Goal: Entertainment & Leisure: Consume media (video, audio)

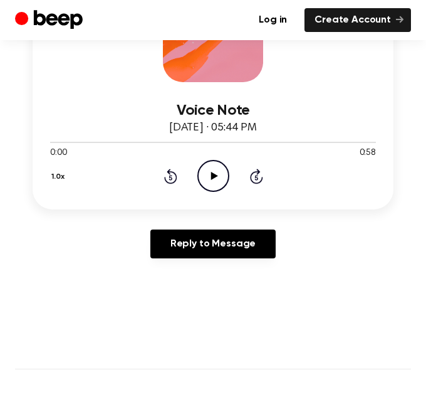
scroll to position [254, 0]
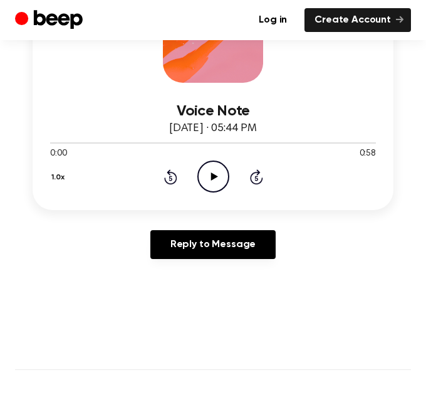
click at [214, 187] on icon "Play Audio" at bounding box center [213, 176] width 32 height 32
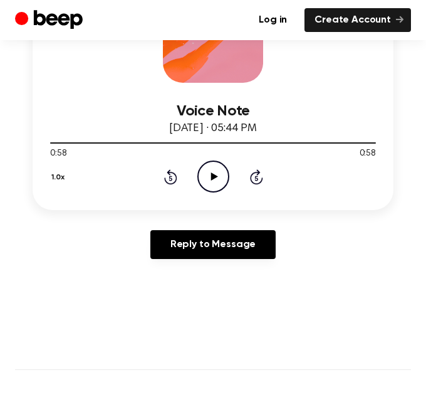
click at [211, 176] on icon at bounding box center [214, 176] width 7 height 8
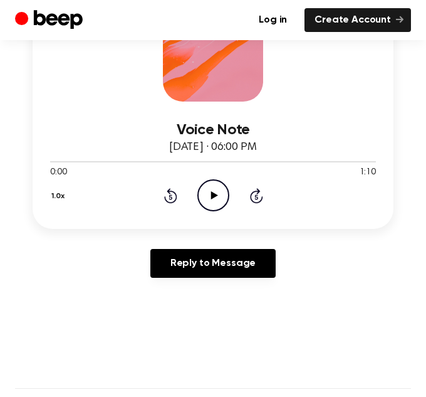
scroll to position [245, 0]
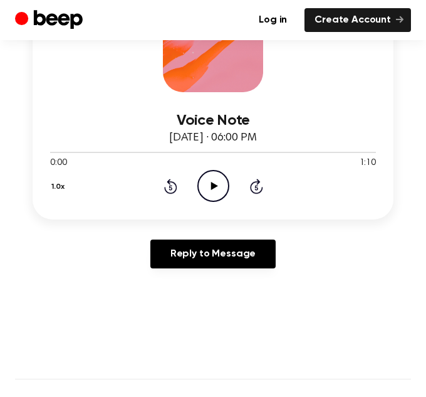
click at [215, 188] on icon "Play Audio" at bounding box center [213, 186] width 32 height 32
click at [210, 195] on icon "Pause Audio" at bounding box center [213, 186] width 32 height 32
click at [209, 184] on icon "Play Audio" at bounding box center [213, 186] width 32 height 32
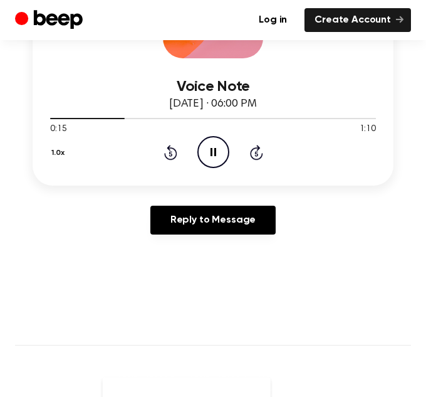
scroll to position [282, 0]
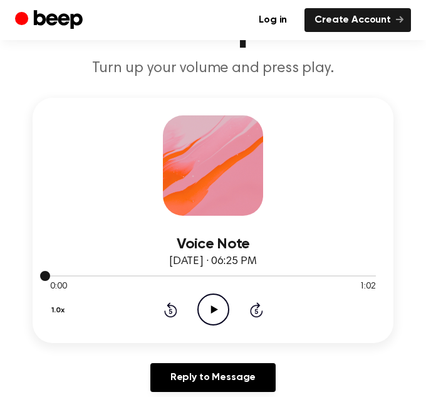
scroll to position [127, 0]
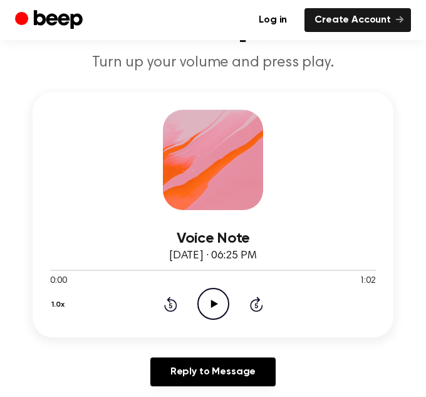
click at [217, 309] on icon "Play Audio" at bounding box center [213, 304] width 32 height 32
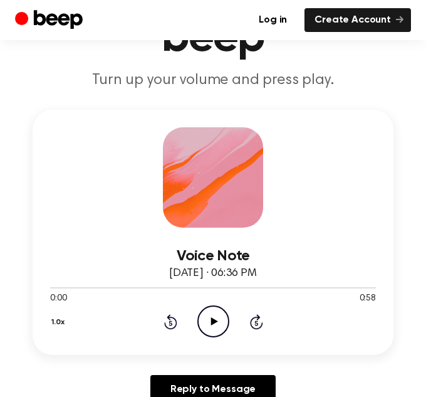
scroll to position [115, 0]
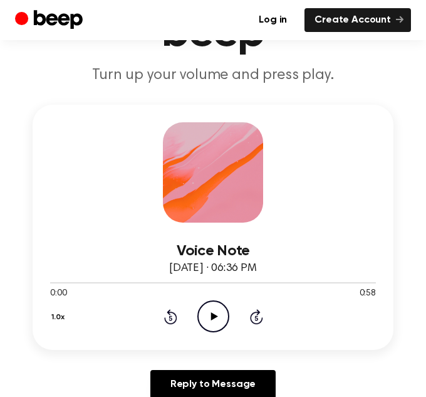
click at [206, 316] on icon "Play Audio" at bounding box center [213, 316] width 32 height 32
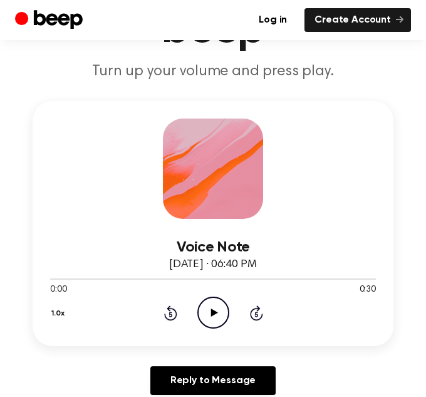
scroll to position [120, 0]
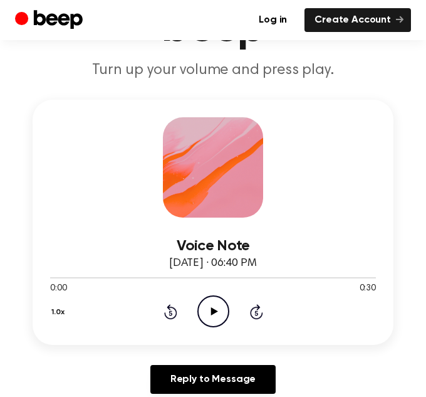
click at [222, 306] on icon "Play Audio" at bounding box center [213, 311] width 32 height 32
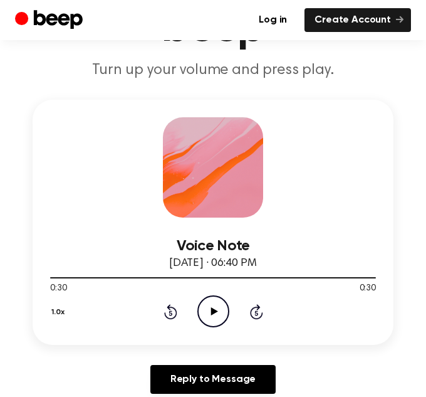
click at [217, 319] on icon "Play Audio" at bounding box center [213, 311] width 32 height 32
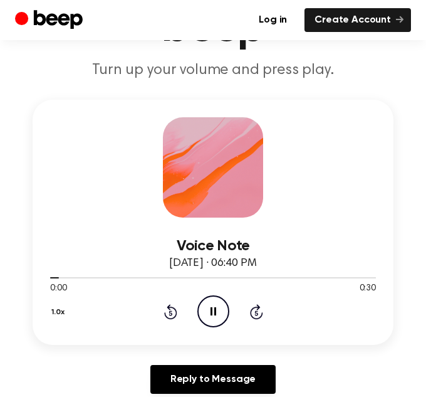
scroll to position [119, 0]
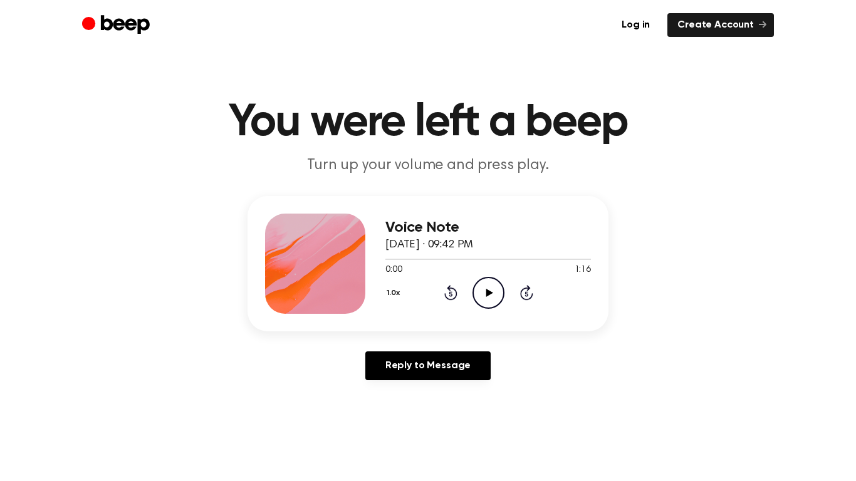
click at [484, 291] on icon "Play Audio" at bounding box center [489, 293] width 32 height 32
